Goal: Task Accomplishment & Management: Complete application form

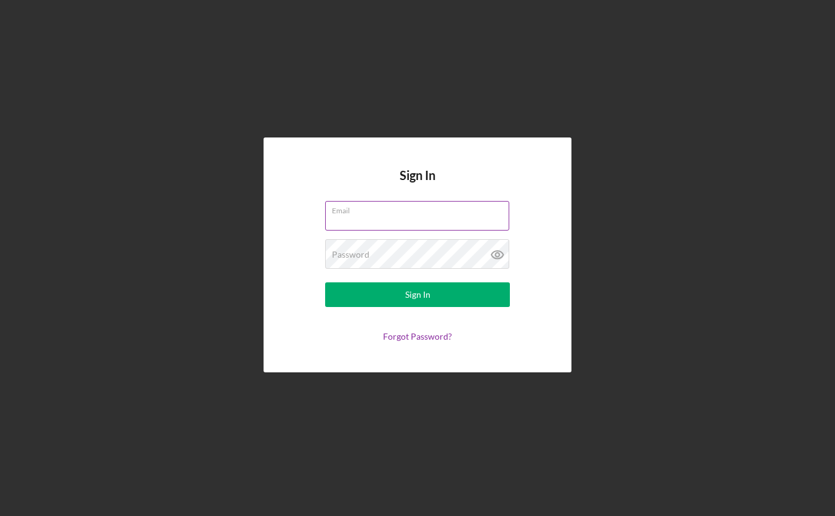
type input "[EMAIL_ADDRESS][DOMAIN_NAME]"
click at [398, 211] on label "Email" at bounding box center [420, 208] width 177 height 14
click at [398, 211] on input "[EMAIL_ADDRESS][DOMAIN_NAME]" at bounding box center [417, 216] width 184 height 30
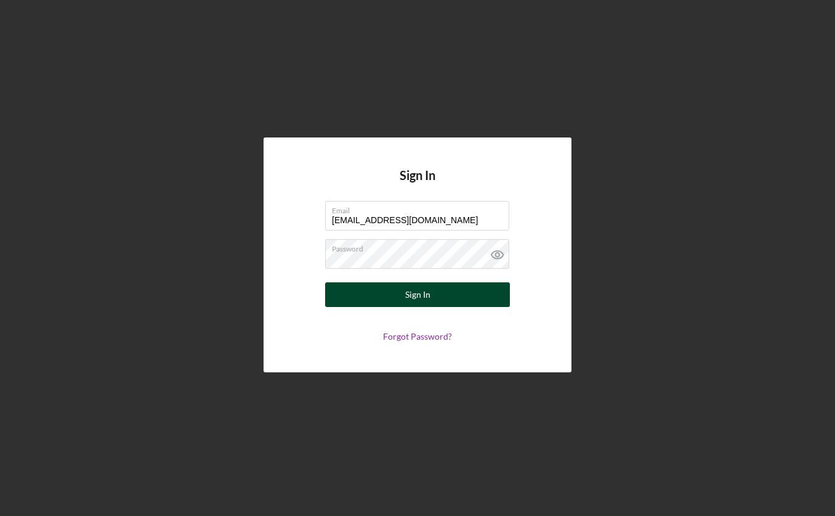
click at [400, 290] on button "Sign In" at bounding box center [417, 294] width 185 height 25
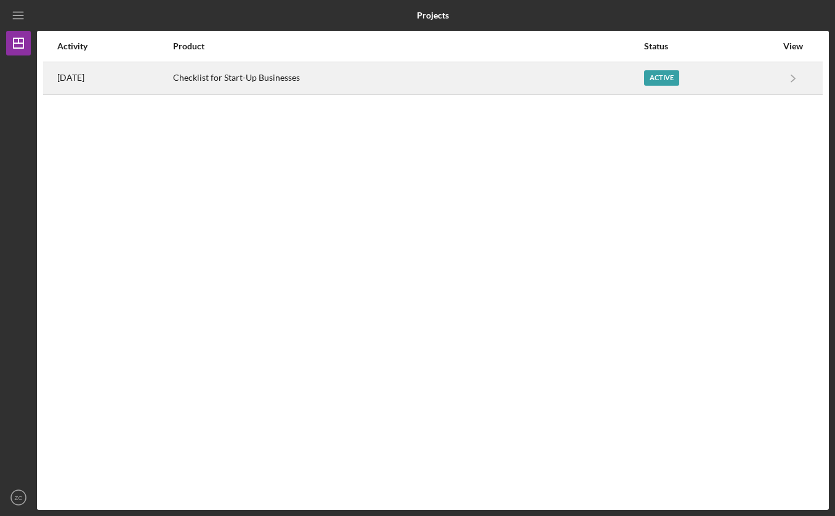
click at [665, 69] on div "Active" at bounding box center [710, 78] width 132 height 31
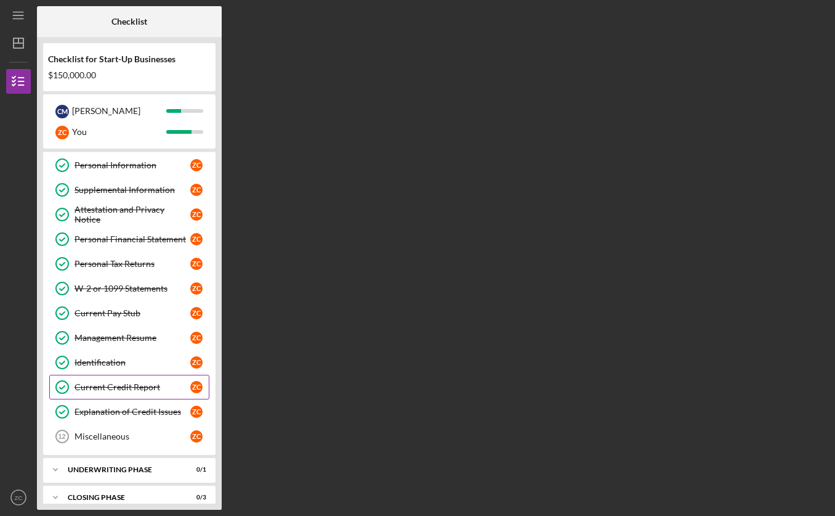
scroll to position [37, 0]
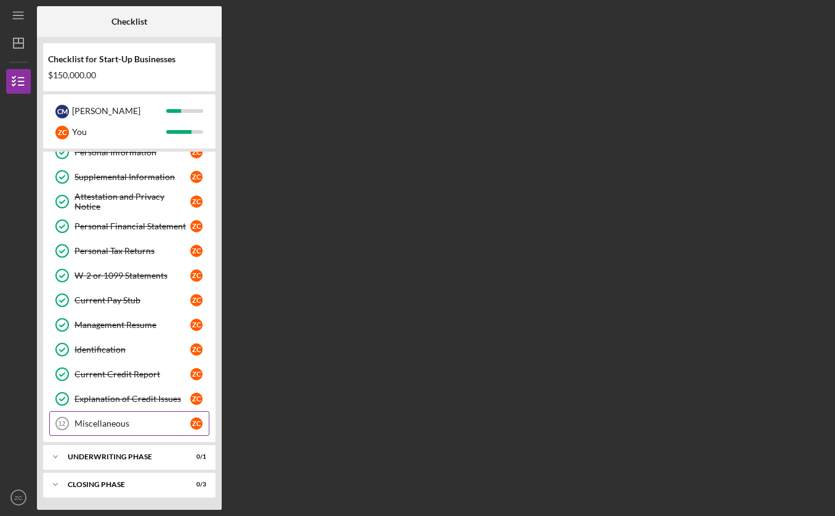
click at [85, 424] on div "Miscellaneous" at bounding box center [133, 423] width 116 height 10
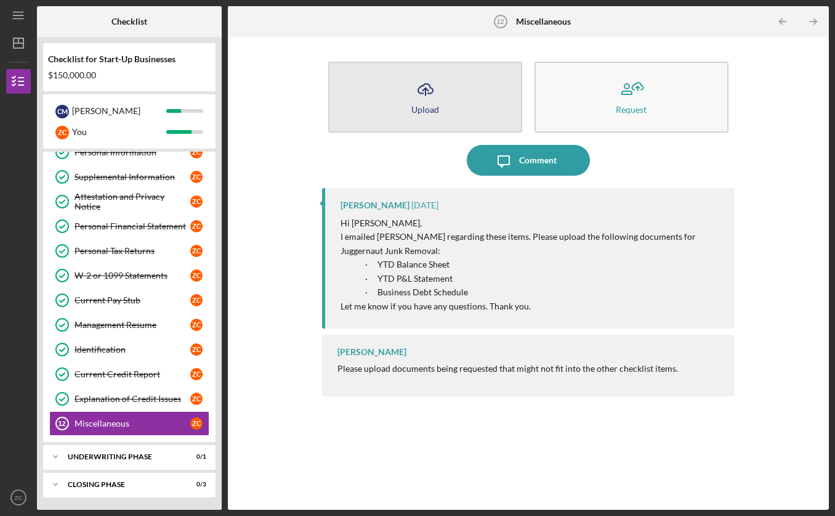
click at [464, 103] on button "Icon/Upload Upload" at bounding box center [425, 97] width 194 height 71
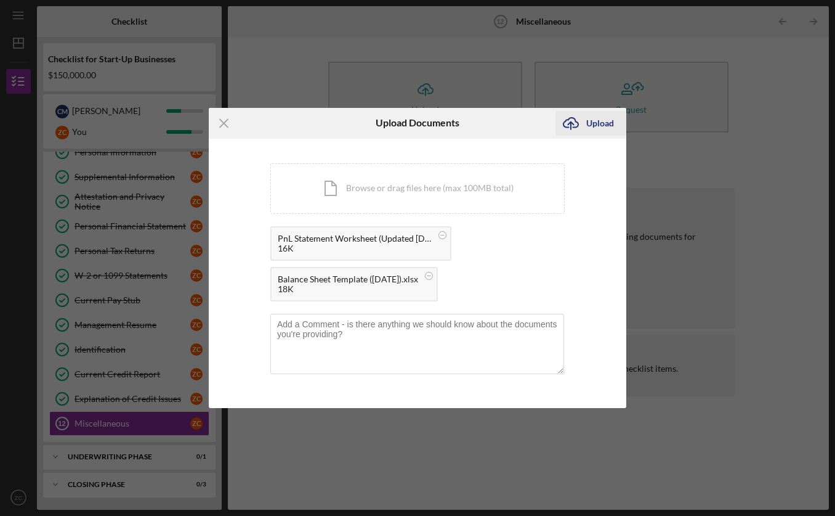
click at [594, 119] on div "Upload" at bounding box center [600, 123] width 28 height 25
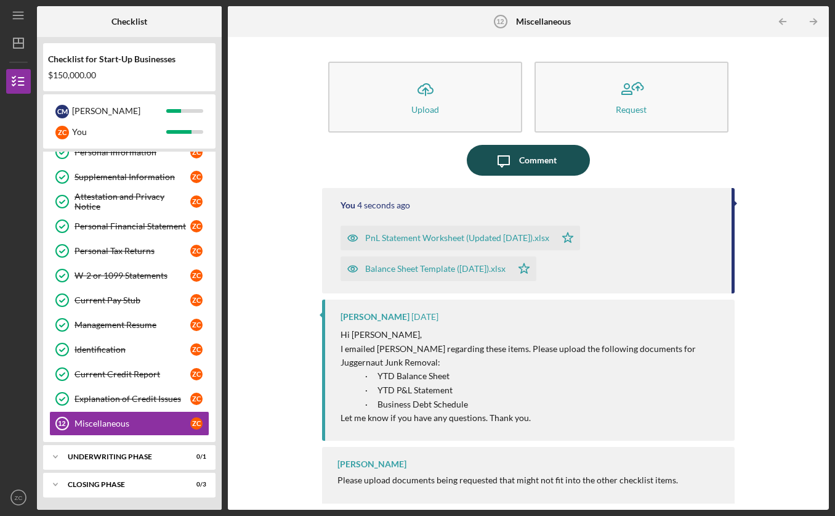
click at [532, 164] on div "Comment" at bounding box center [538, 160] width 38 height 31
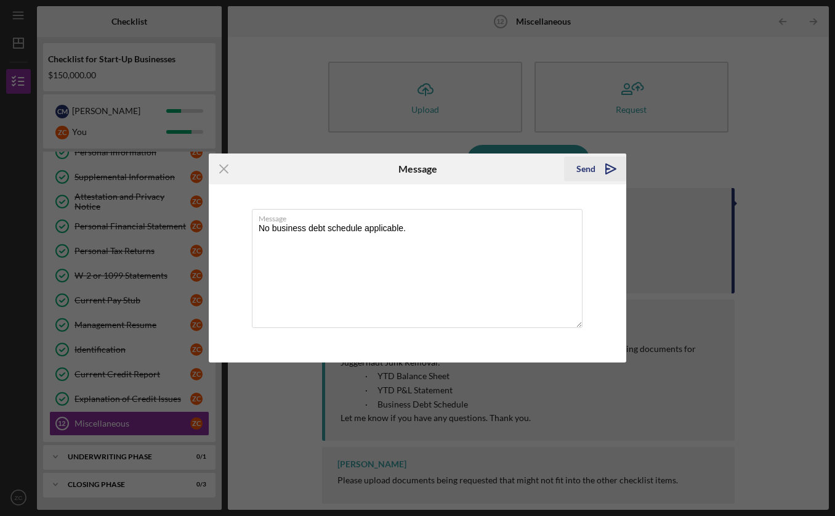
type textarea "No business debt schedule applicable."
click at [618, 169] on icon "Icon/icon-invite-send" at bounding box center [611, 168] width 31 height 31
